Goal: Transaction & Acquisition: Obtain resource

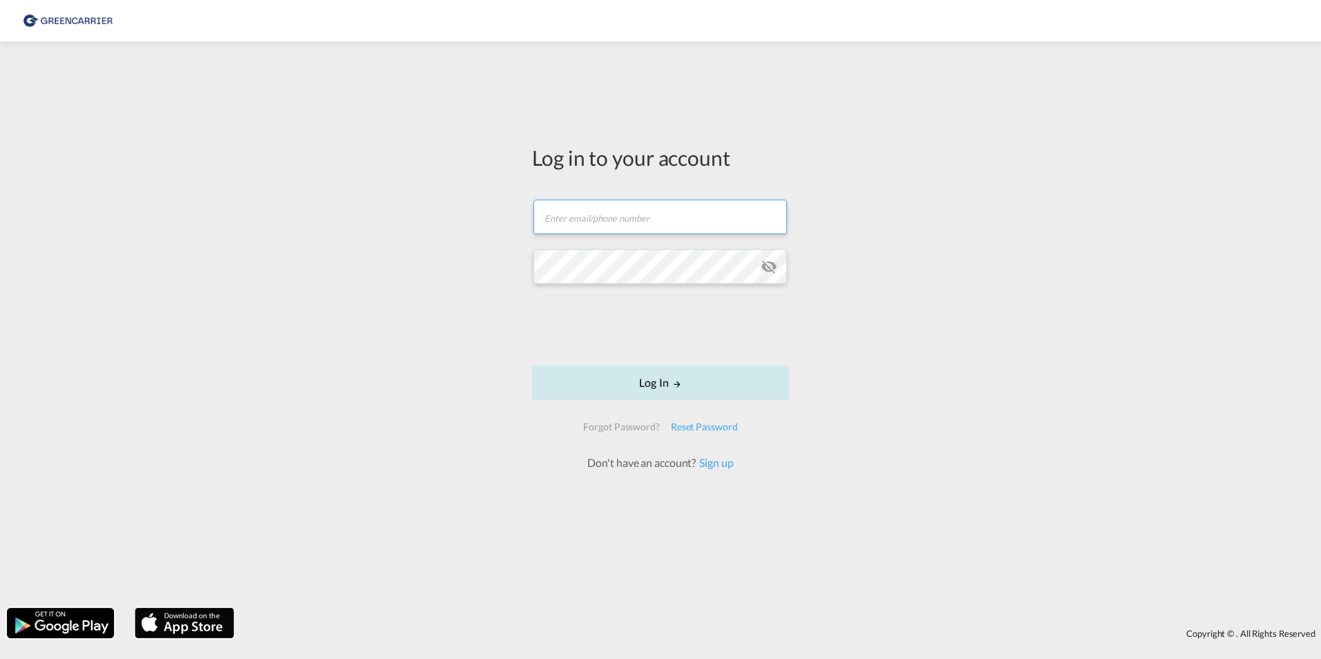
type input "[EMAIL_ADDRESS][DOMAIN_NAME]"
click at [670, 379] on button "Log In" at bounding box center [660, 383] width 257 height 35
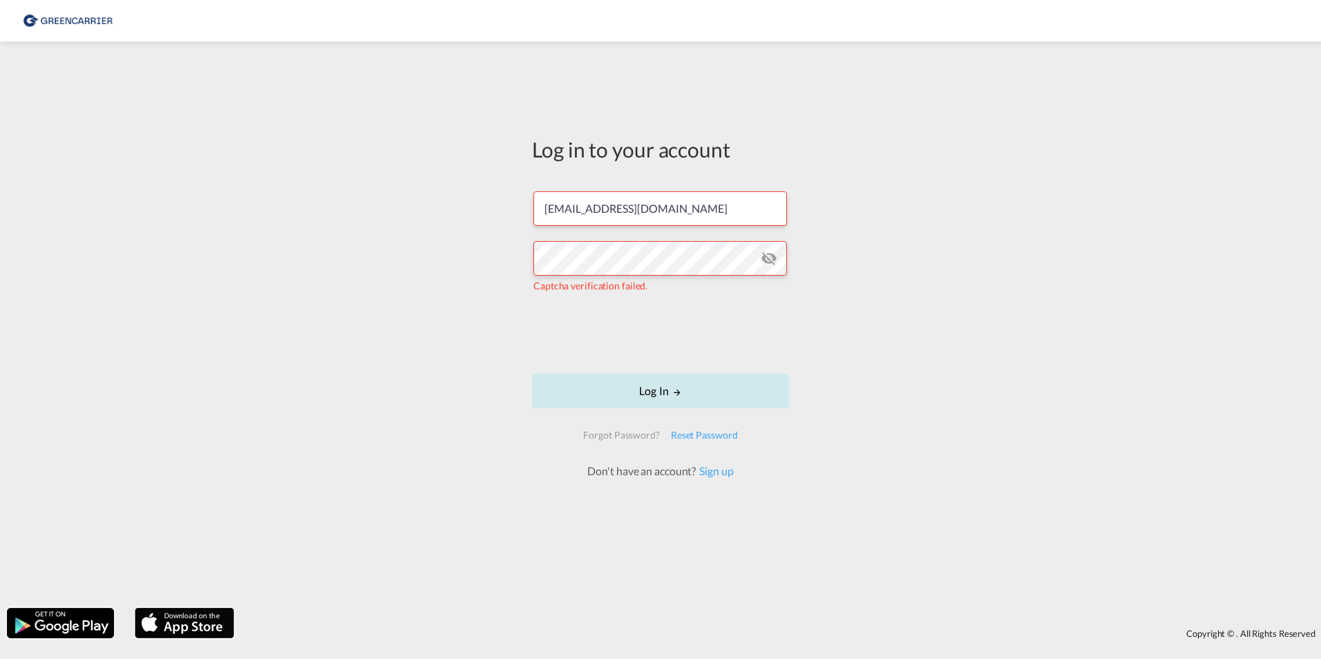
click at [663, 394] on button "Log In" at bounding box center [660, 391] width 257 height 35
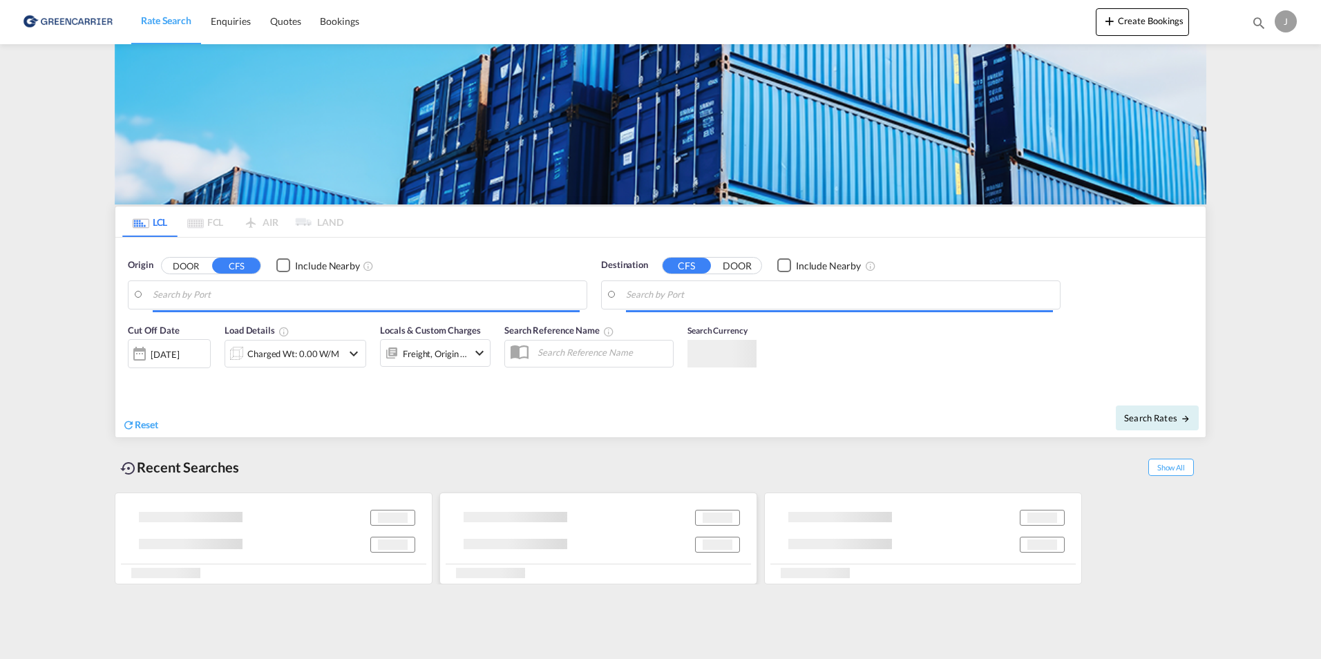
type input "DK-7130, Juelsminde"
type input "[GEOGRAPHIC_DATA], HKHKG"
